Goal: Use online tool/utility: Utilize a website feature to perform a specific function

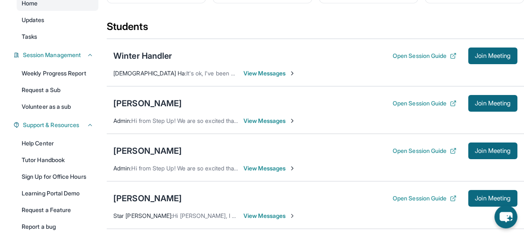
scroll to position [86, 0]
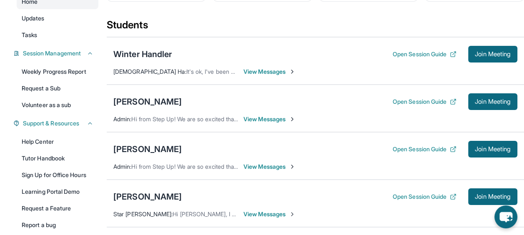
click at [421, 195] on button "Open Session Guide" at bounding box center [425, 197] width 64 height 8
click at [478, 195] on span "Join Meeting" at bounding box center [493, 196] width 36 height 5
click at [436, 98] on button "Open Session Guide" at bounding box center [425, 102] width 64 height 8
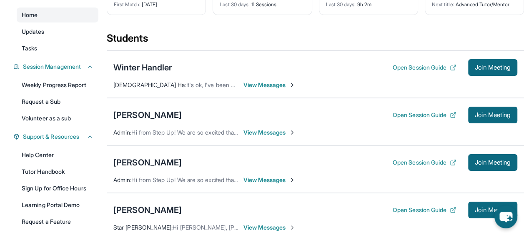
scroll to position [117, 0]
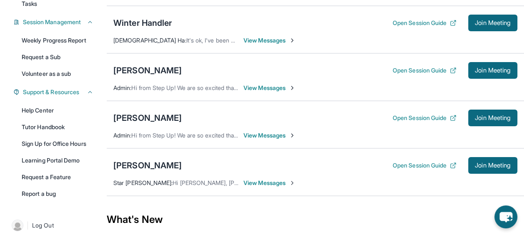
click at [404, 121] on button "Open Session Guide" at bounding box center [425, 118] width 64 height 8
